Goal: Task Accomplishment & Management: Complete application form

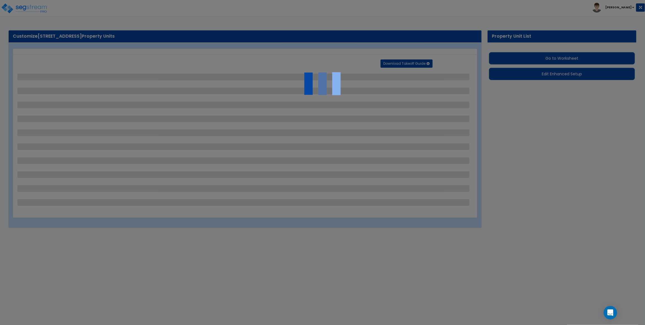
select select "2"
select select "1"
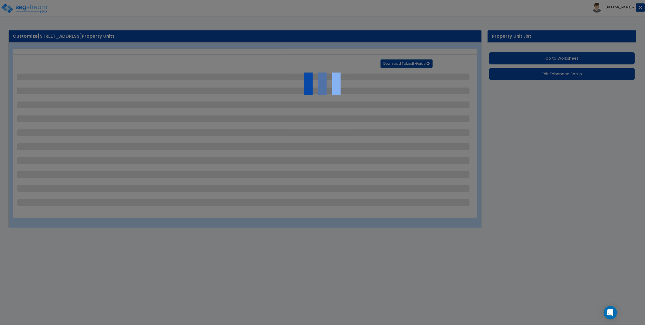
select select "1"
select select "6"
select select "1"
